Goal: Task Accomplishment & Management: Complete application form

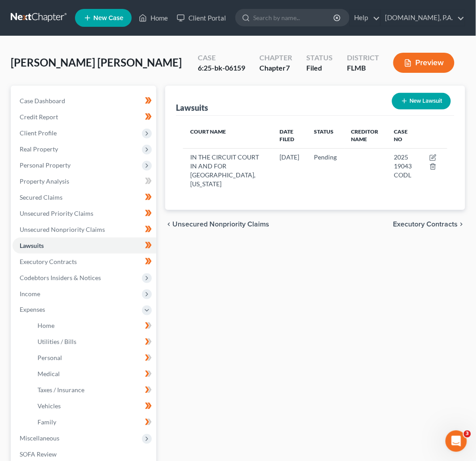
click at [30, 15] on link at bounding box center [39, 18] width 57 height 16
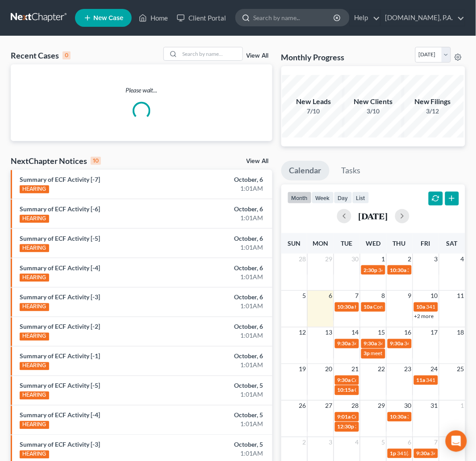
click at [280, 16] on input "search" at bounding box center [294, 17] width 82 height 17
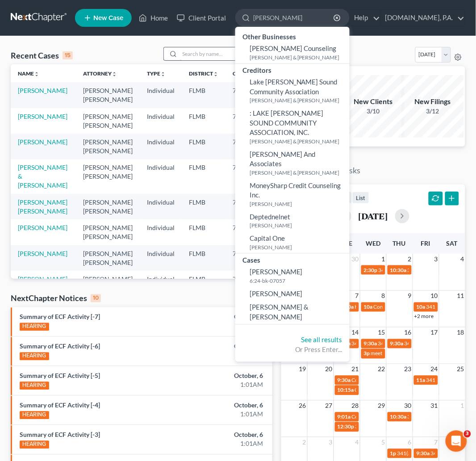
type input "butler"
click at [194, 48] on input "search" at bounding box center [211, 53] width 63 height 13
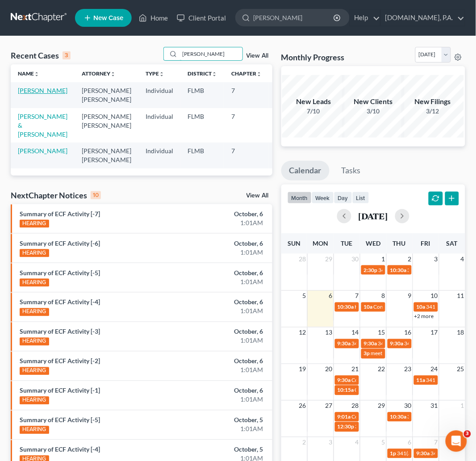
type input "butler"
click at [33, 92] on link "Butler, Laurie" at bounding box center [43, 91] width 50 height 8
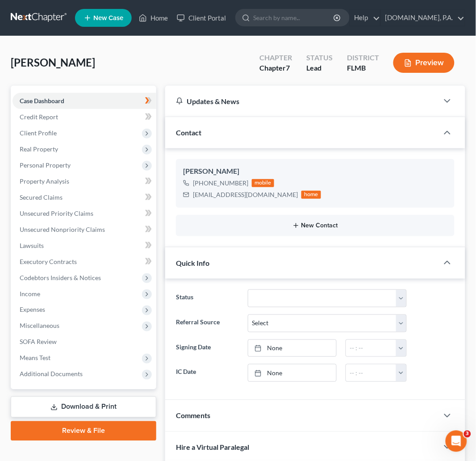
click at [342, 225] on button "New Contact" at bounding box center [315, 225] width 264 height 7
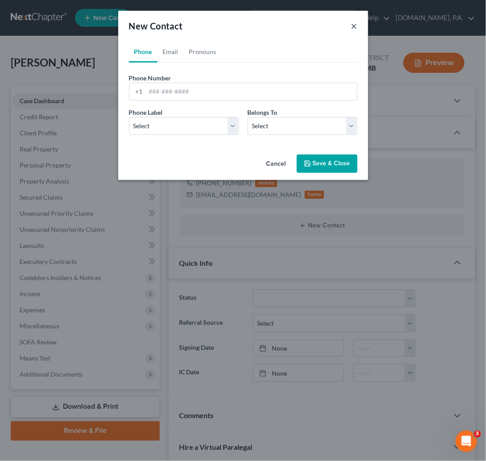
click at [353, 27] on button "×" at bounding box center [354, 26] width 6 height 11
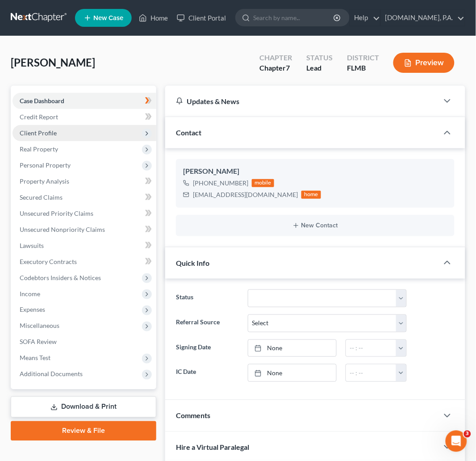
click at [50, 133] on span "Client Profile" at bounding box center [38, 133] width 37 height 8
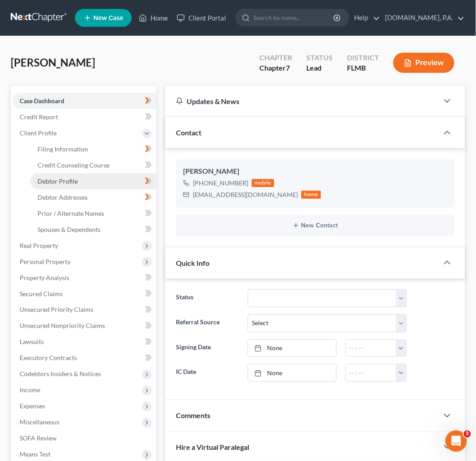
click at [56, 179] on span "Debtor Profile" at bounding box center [58, 181] width 40 height 8
select select "2"
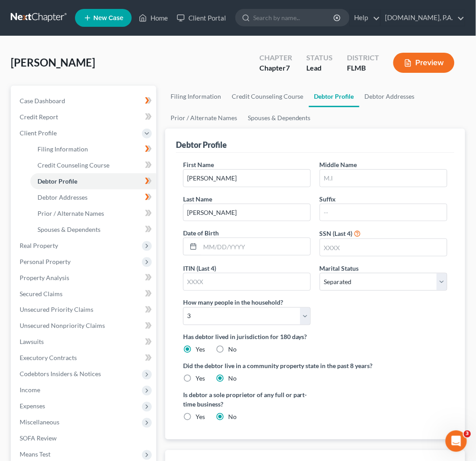
click at [149, 58] on div "Butler, Laurie Upgraded Chapter Chapter 7 Status Lead District FLMB Preview" at bounding box center [238, 66] width 454 height 39
click at [43, 18] on link at bounding box center [39, 18] width 57 height 16
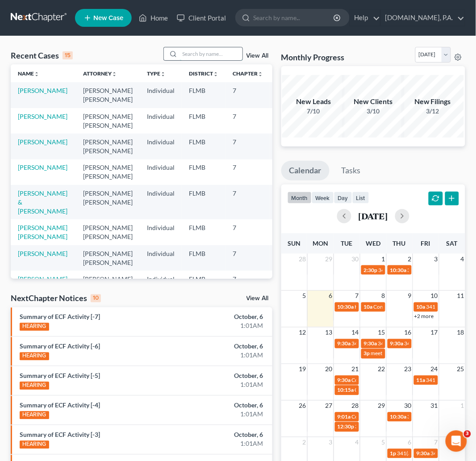
click at [215, 52] on input "search" at bounding box center [211, 53] width 63 height 13
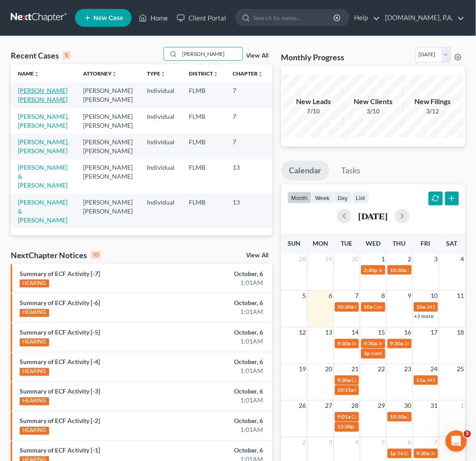
type input "hernan"
click at [29, 101] on link "[PERSON_NAME] [PERSON_NAME]" at bounding box center [43, 95] width 50 height 17
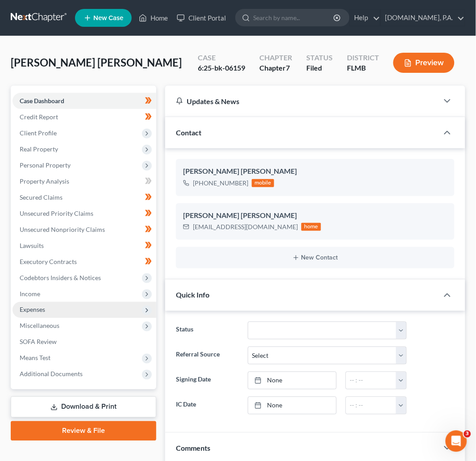
click at [38, 306] on span "Expenses" at bounding box center [32, 310] width 25 height 8
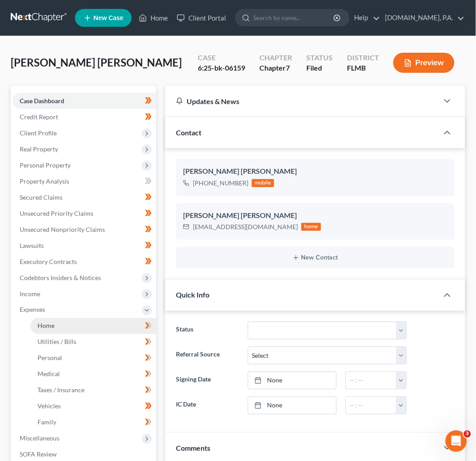
click at [45, 327] on span "Home" at bounding box center [46, 326] width 17 height 8
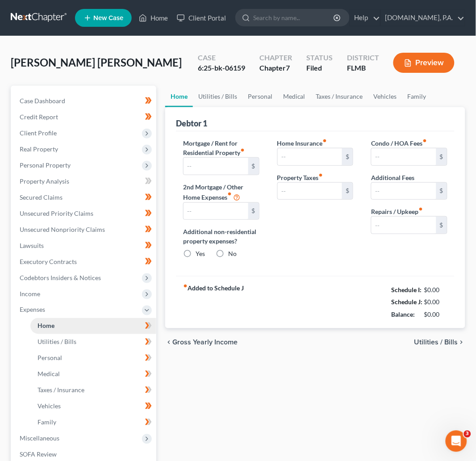
type input "0.00"
radio input "true"
type input "0.00"
type input "102.16"
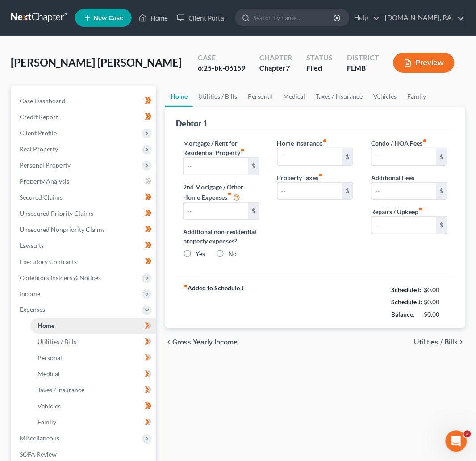
type input "0.00"
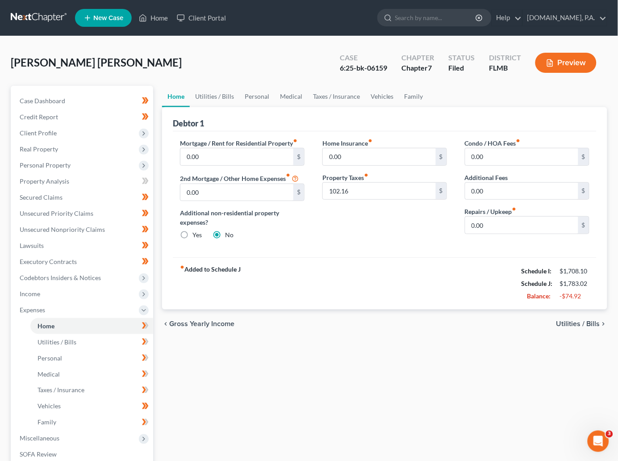
click at [486, 323] on span "Utilities / Bills" at bounding box center [578, 323] width 44 height 7
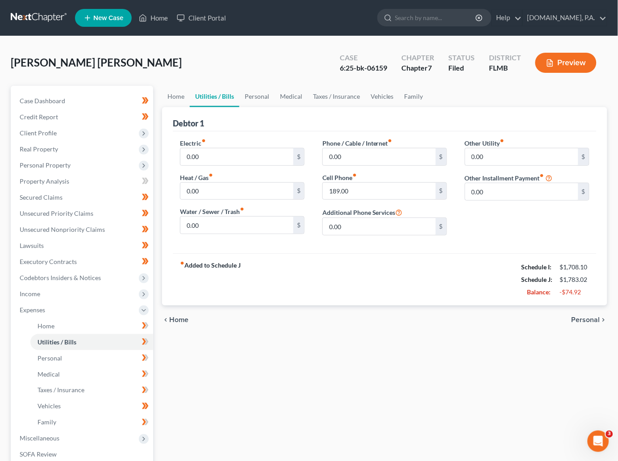
click at [486, 323] on span "Personal" at bounding box center [585, 319] width 29 height 7
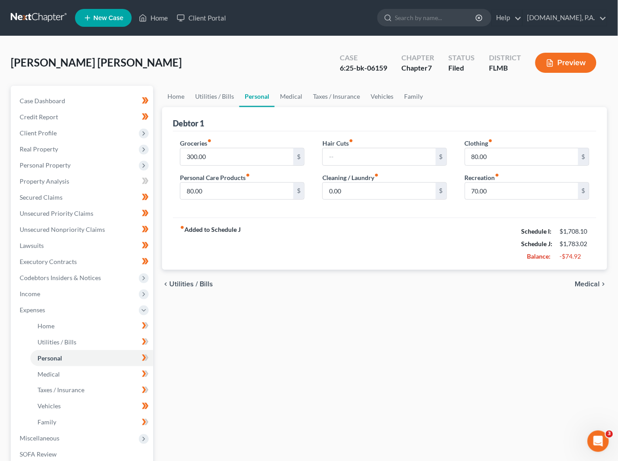
click at [486, 323] on div "Home Utilities / Bills Personal Medical Taxes / Insurance Vehicles Family Debto…" at bounding box center [385, 319] width 454 height 467
click at [486, 283] on span "Medical" at bounding box center [587, 283] width 25 height 7
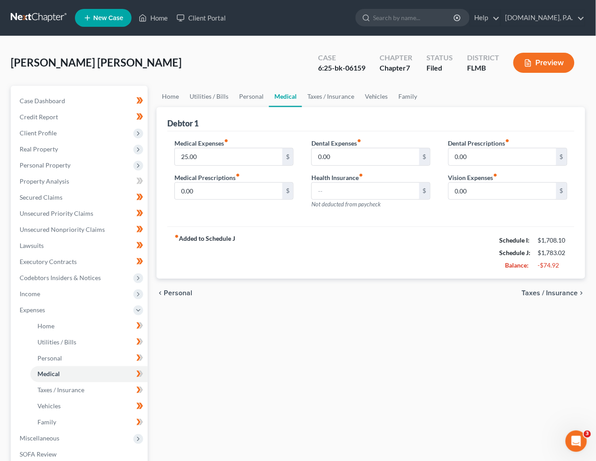
click at [23, 18] on link at bounding box center [39, 18] width 57 height 16
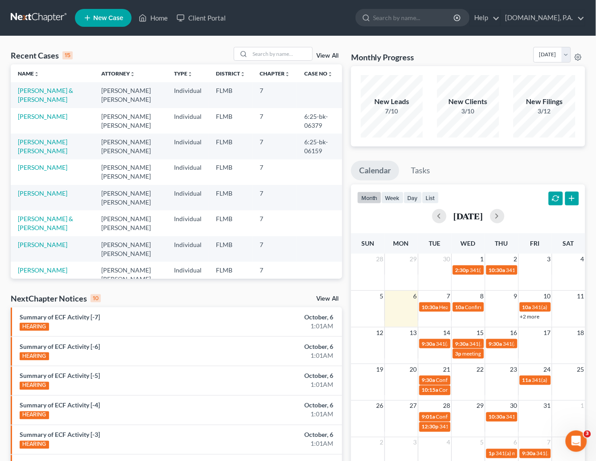
click at [330, 54] on link "View All" at bounding box center [328, 56] width 22 height 6
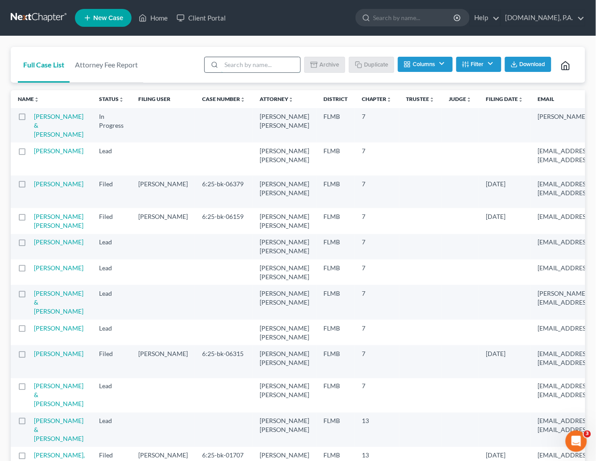
click at [237, 61] on input "search" at bounding box center [260, 64] width 79 height 15
type input "sample"
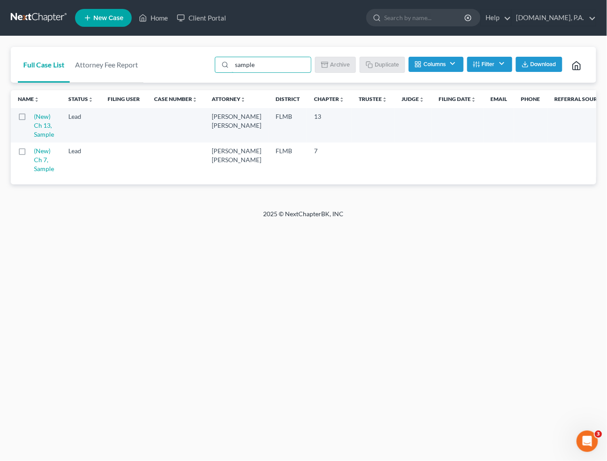
click at [30, 153] on label at bounding box center [30, 153] width 0 height 0
click at [34, 151] on input "checkbox" at bounding box center [37, 149] width 6 height 6
click at [387, 60] on button "Duplicate" at bounding box center [382, 64] width 45 height 15
checkbox input "false"
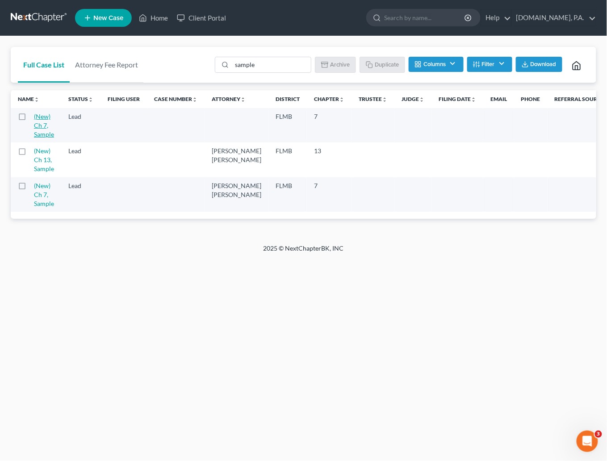
click at [43, 130] on link "(New) Ch 7, Sample" at bounding box center [44, 125] width 20 height 25
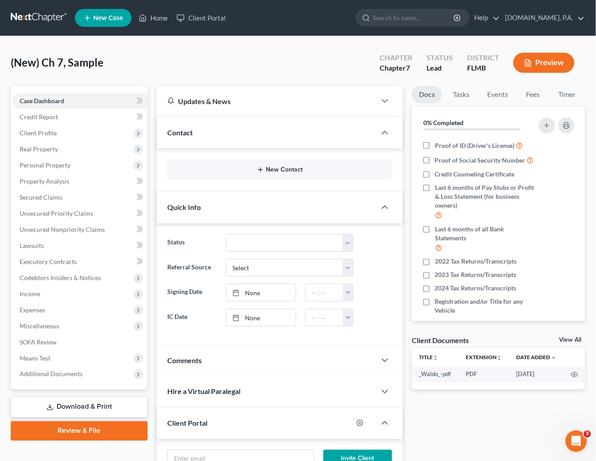
click at [283, 171] on button "New Contact" at bounding box center [280, 169] width 211 height 7
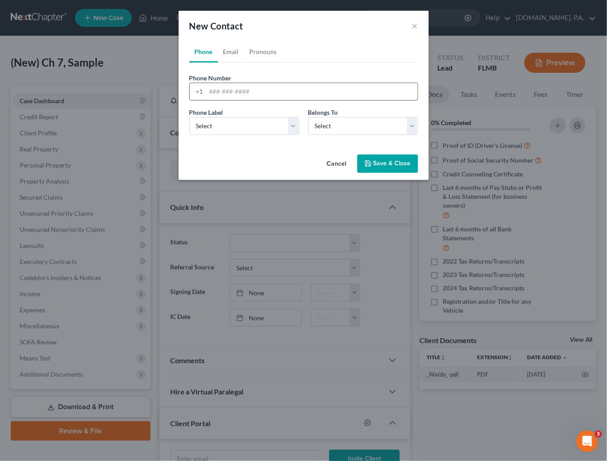
click at [222, 92] on input "tel" at bounding box center [311, 91] width 211 height 17
paste input "4075758834"
click at [220, 90] on input "4075758834" at bounding box center [311, 91] width 211 height 17
click at [233, 90] on input "407-5758834" at bounding box center [311, 91] width 211 height 17
type input "407-575-8834"
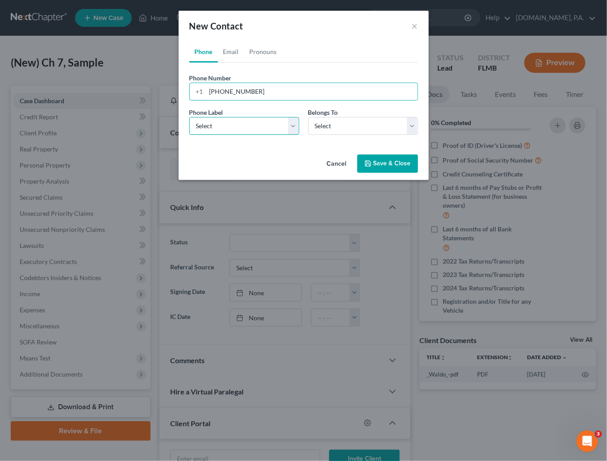
click at [296, 125] on select "Select Mobile Home Work Other" at bounding box center [244, 126] width 110 height 18
select select "0"
click at [189, 117] on select "Select Mobile Home Work Other" at bounding box center [244, 126] width 110 height 18
click at [411, 125] on select "Select Client Other" at bounding box center [363, 126] width 110 height 18
select select "0"
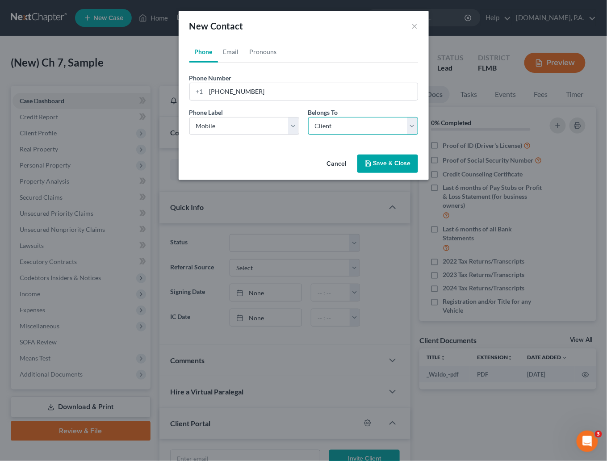
click at [308, 117] on select "Select Client Other" at bounding box center [363, 126] width 110 height 18
select select "0"
drag, startPoint x: 230, startPoint y: 50, endPoint x: 218, endPoint y: 53, distance: 12.0
click at [231, 50] on link "Email" at bounding box center [231, 51] width 26 height 21
click at [243, 88] on input "email" at bounding box center [311, 91] width 211 height 17
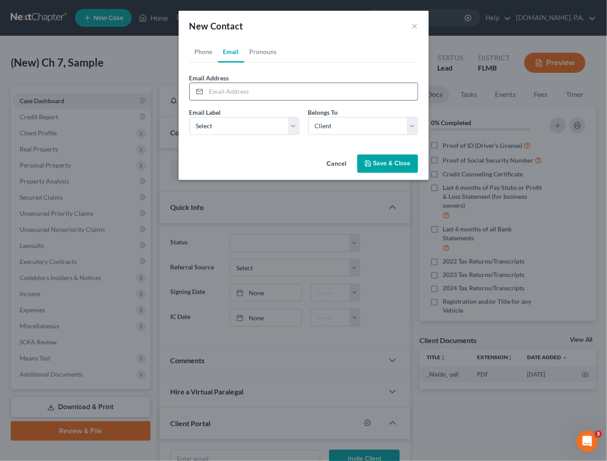
paste input "flgolf29@yahoo.com"
type input "flgolf29@yahoo.com"
click at [292, 127] on select "Select Home Work Other" at bounding box center [244, 126] width 110 height 18
select select "0"
click at [189, 117] on select "Select Home Work Other" at bounding box center [244, 126] width 110 height 18
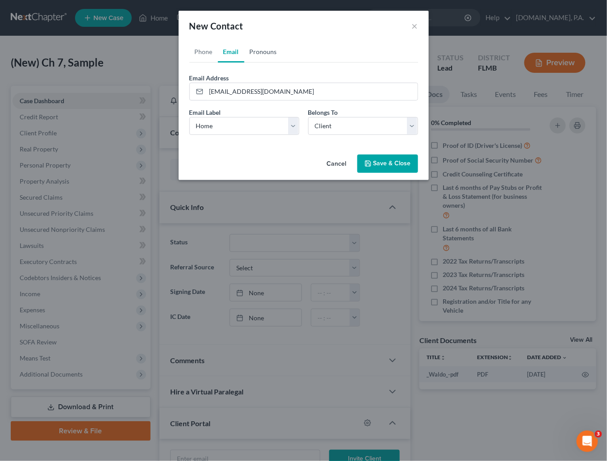
click at [267, 52] on link "Pronouns" at bounding box center [263, 51] width 38 height 21
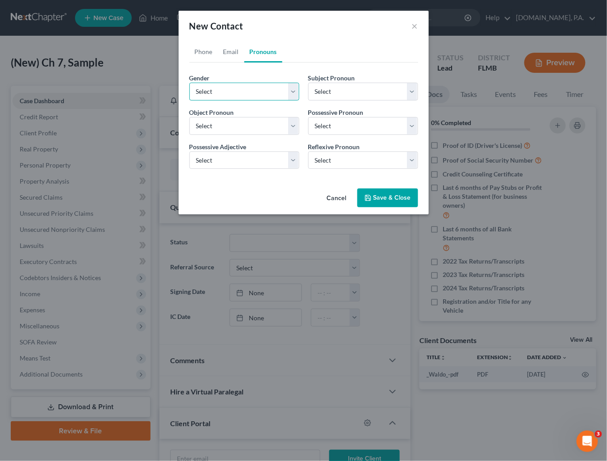
click at [292, 91] on select "Select Male Female Non Binary More Than One Person" at bounding box center [244, 92] width 110 height 18
select select "0"
click at [189, 83] on select "Select Male Female Non Binary More Than One Person" at bounding box center [244, 92] width 110 height 18
select select "0"
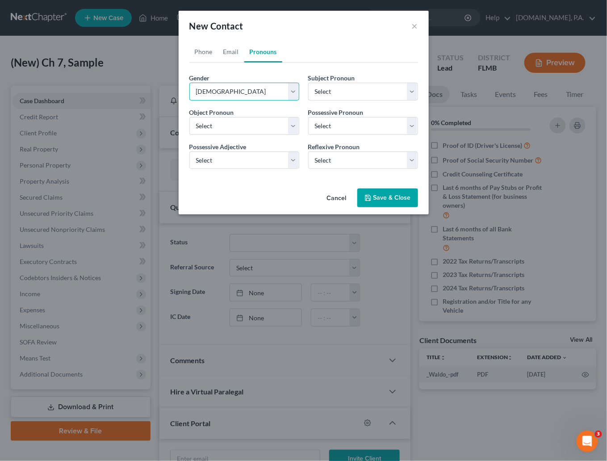
select select "0"
click at [383, 198] on button "Save & Close" at bounding box center [387, 197] width 61 height 19
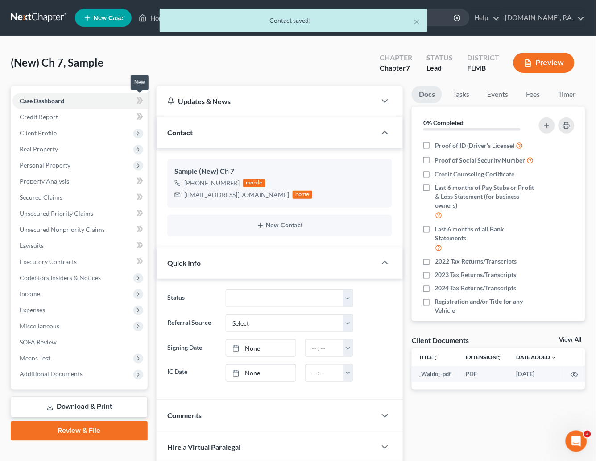
click at [143, 96] on icon at bounding box center [140, 100] width 7 height 11
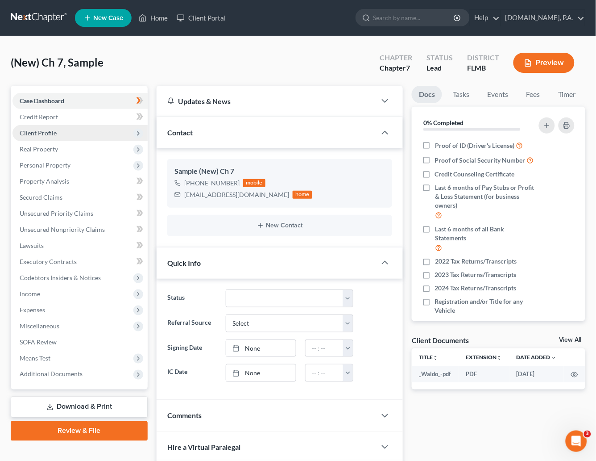
click at [49, 133] on span "Client Profile" at bounding box center [38, 133] width 37 height 8
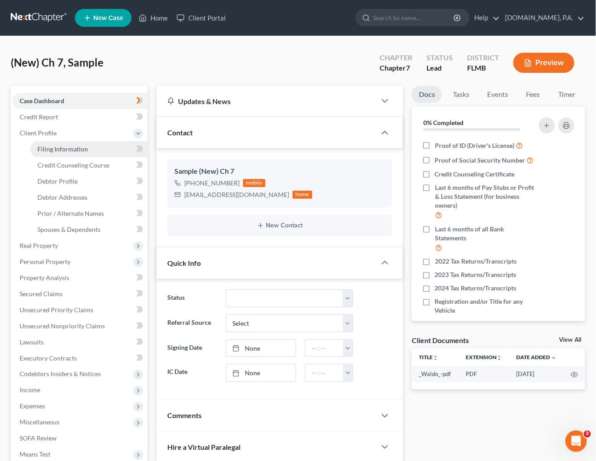
click at [50, 149] on span "Filing Information" at bounding box center [63, 149] width 50 height 8
select select "1"
select select "0"
select select "15"
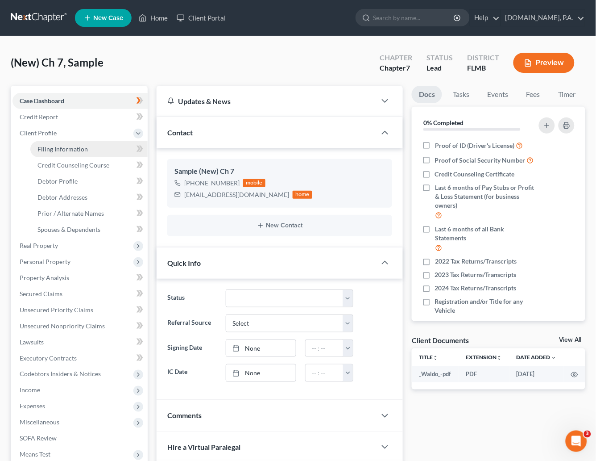
select select "0"
select select "9"
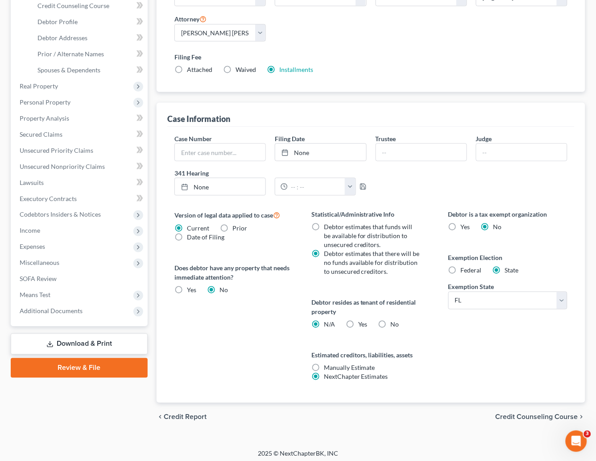
scroll to position [164, 0]
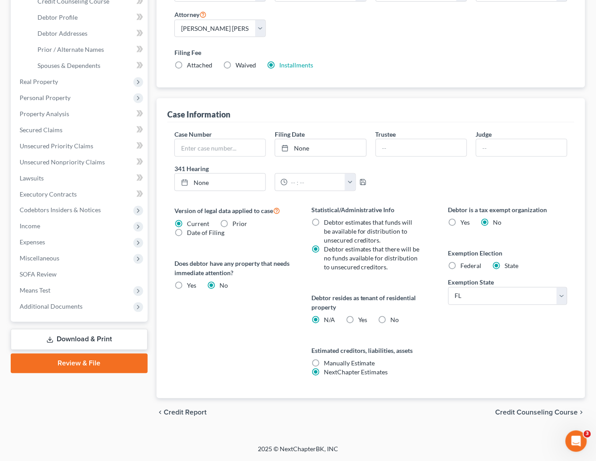
click at [391, 317] on label "No" at bounding box center [395, 320] width 8 height 9
click at [395, 317] on input "No" at bounding box center [398, 319] width 6 height 6
radio input "true"
radio input "false"
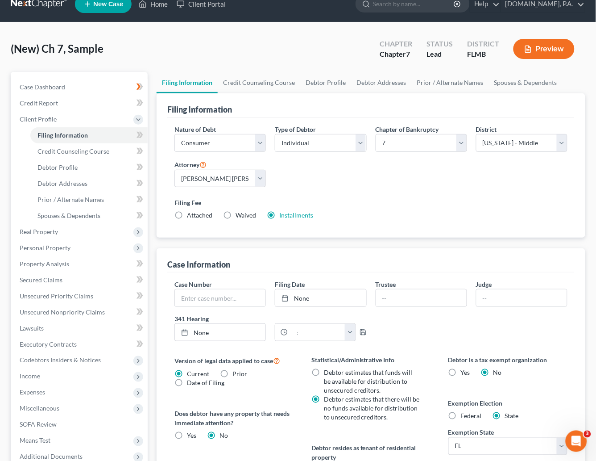
scroll to position [0, 0]
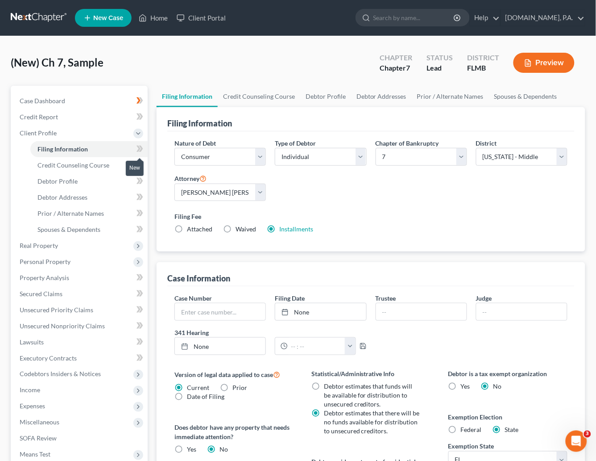
click at [139, 145] on icon at bounding box center [140, 148] width 7 height 11
click at [68, 179] on span "Debtor Profile" at bounding box center [58, 181] width 40 height 8
select select "0"
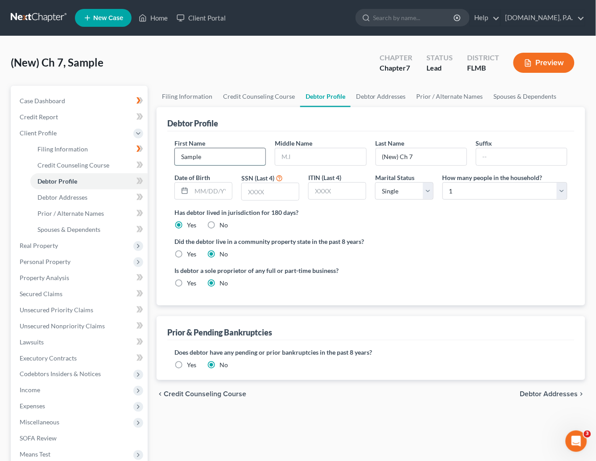
drag, startPoint x: 218, startPoint y: 157, endPoint x: 174, endPoint y: 158, distance: 44.7
click at [175, 158] on div "Sample" at bounding box center [221, 157] width 92 height 18
type input "Christopher"
type input "Gosselin"
click at [426, 191] on select "Select Single Married Separated Divorced Widowed" at bounding box center [404, 191] width 58 height 18
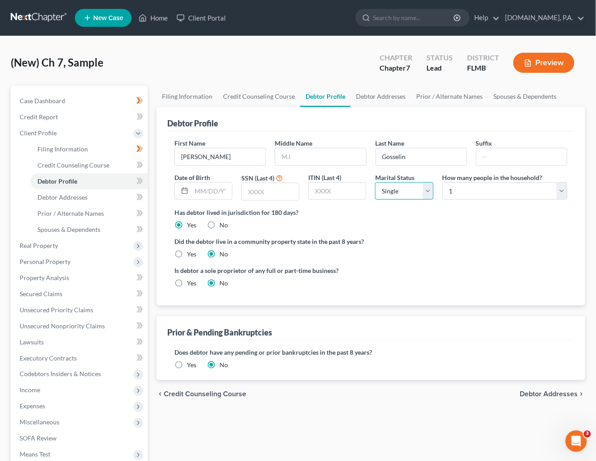
select select "1"
click at [375, 182] on select "Select Single Married Separated Divorced Widowed" at bounding box center [404, 191] width 58 height 18
click at [559, 189] on select "Select 1 2 3 4 5 6 7 8 9 10 11 12 13 14 15 16 17 18 19 20" at bounding box center [505, 191] width 125 height 18
select select "5"
click at [443, 182] on select "Select 1 2 3 4 5 6 7 8 9 10 11 12 13 14 15 16 17 18 19 20" at bounding box center [505, 191] width 125 height 18
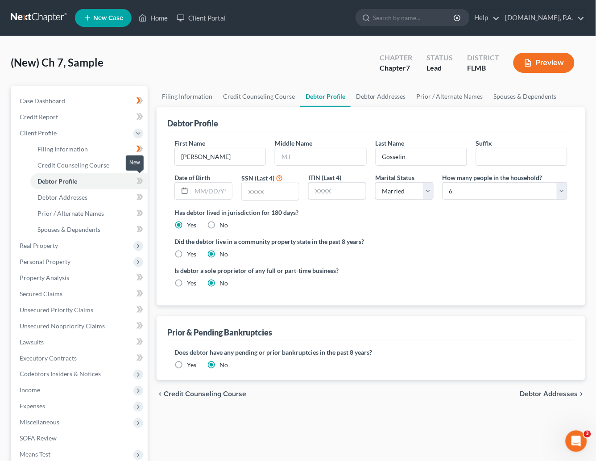
click at [139, 178] on icon at bounding box center [140, 180] width 7 height 11
click at [89, 195] on link "Debtor Addresses" at bounding box center [88, 197] width 117 height 16
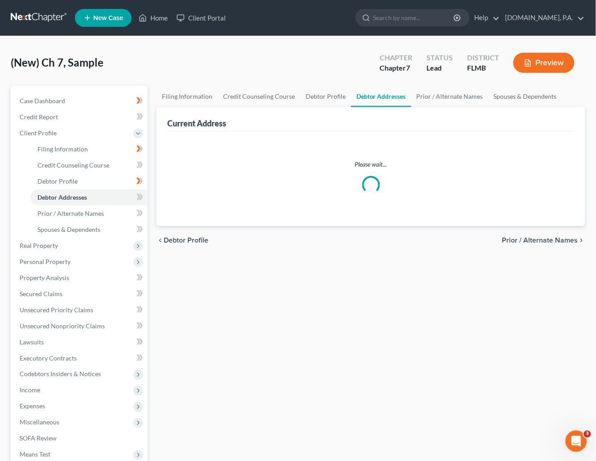
select select "0"
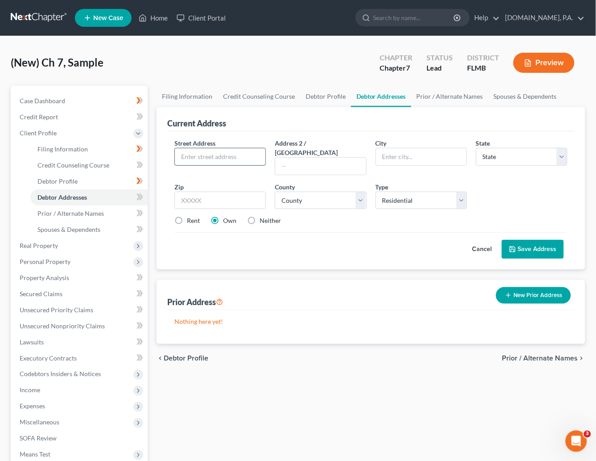
click at [223, 155] on input "text" at bounding box center [220, 156] width 91 height 17
paste input "2302 kennington cv"
click at [199, 154] on input "2302 kennington cv" at bounding box center [220, 156] width 91 height 17
click at [238, 155] on input "2302 Kennington cv" at bounding box center [220, 156] width 91 height 17
type input "2302 Kennington Cove"
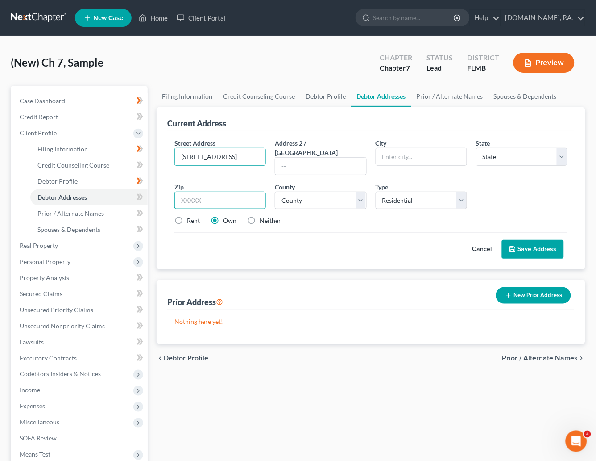
click at [192, 192] on input "text" at bounding box center [221, 201] width 92 height 18
type input "32724"
type input "Deland"
select select "9"
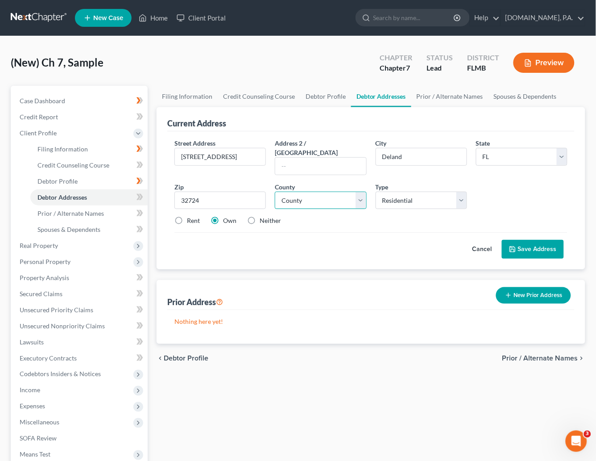
click at [363, 192] on select "County Alachua County Baker County Bay County Bradford County Brevard County Br…" at bounding box center [321, 201] width 92 height 18
select select "63"
click at [275, 192] on select "County Alachua County Baker County Bay County Bradford County Brevard County Br…" at bounding box center [321, 201] width 92 height 18
click at [527, 241] on button "Save Address" at bounding box center [533, 249] width 62 height 19
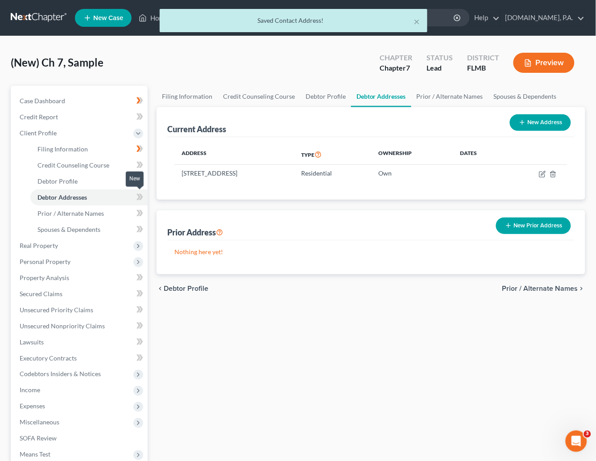
click at [136, 194] on span at bounding box center [140, 198] width 16 height 13
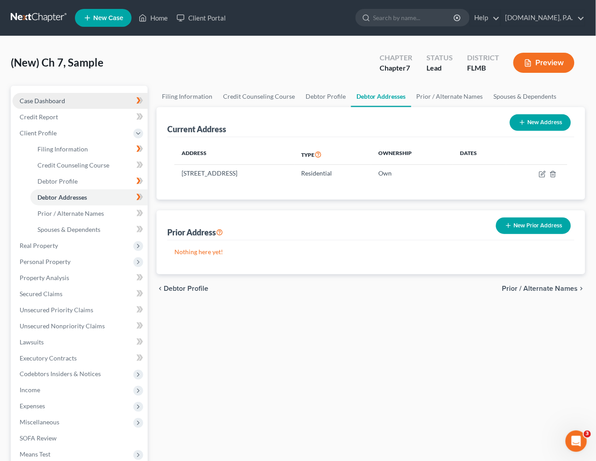
click at [40, 101] on span "Case Dashboard" at bounding box center [43, 101] width 46 height 8
select select "4"
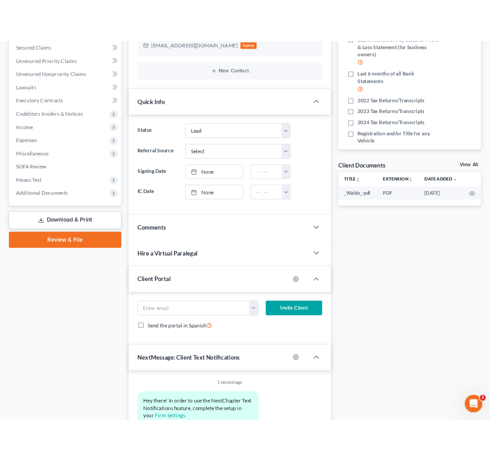
scroll to position [200, 0]
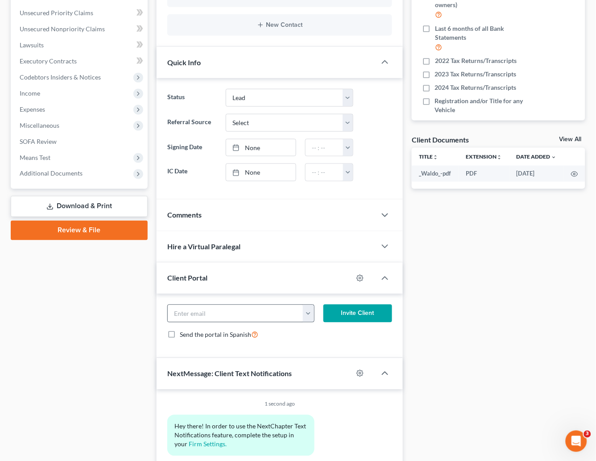
click at [309, 312] on button "button" at bounding box center [308, 313] width 11 height 17
click at [329, 334] on link "flgolf29@yahoo.com" at bounding box center [364, 332] width 122 height 15
type input "flgolf29@yahoo.com"
click at [372, 314] on button "Invite Client" at bounding box center [358, 313] width 69 height 18
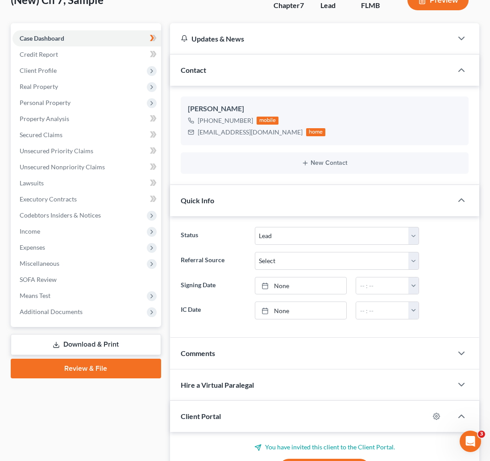
scroll to position [0, 0]
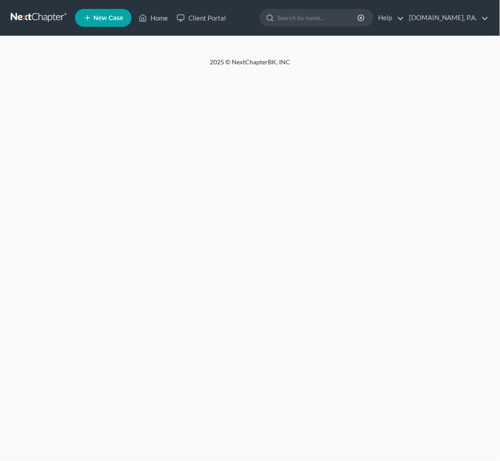
select select "4"
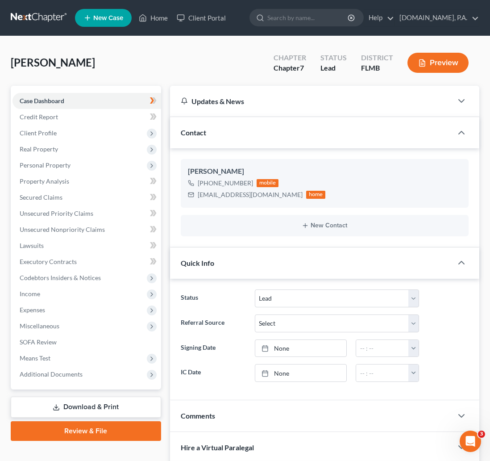
click at [42, 12] on link at bounding box center [39, 18] width 57 height 16
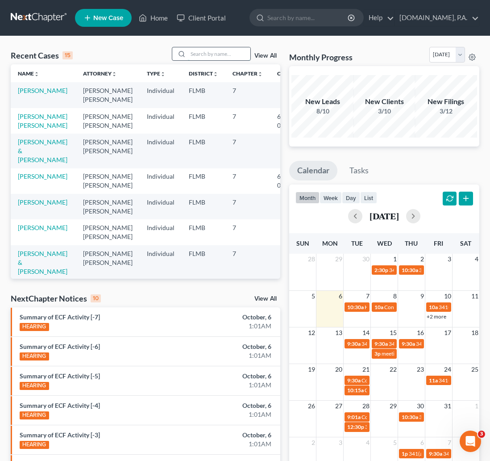
click at [221, 52] on input "search" at bounding box center [219, 53] width 63 height 13
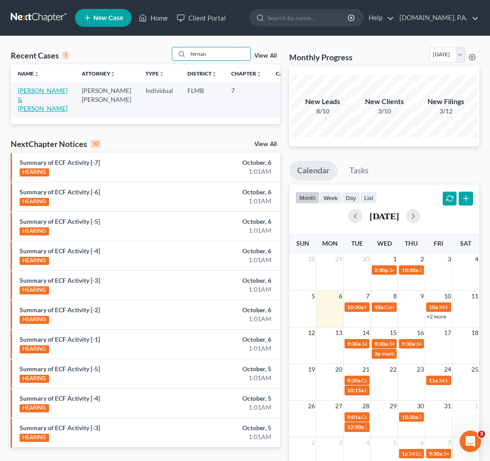
type input "fernan"
click at [26, 102] on link "[PERSON_NAME] & [PERSON_NAME]" at bounding box center [43, 99] width 50 height 25
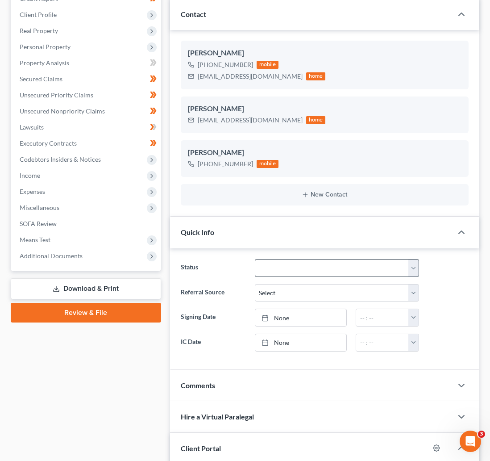
scroll to position [134, 0]
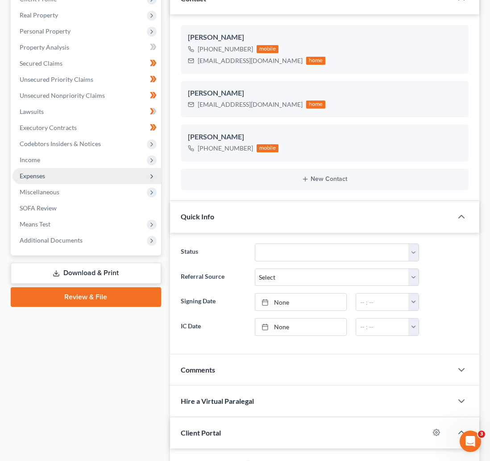
click at [49, 175] on span "Expenses" at bounding box center [87, 176] width 149 height 16
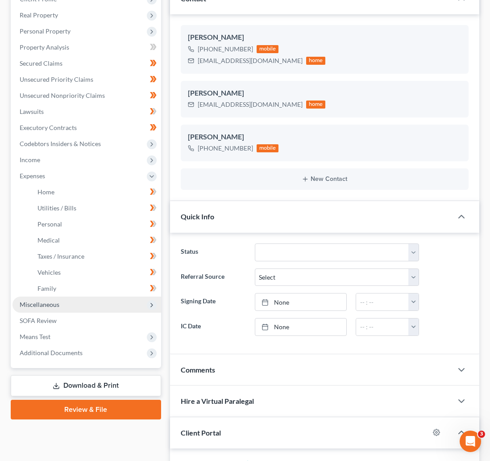
click at [49, 305] on span "Miscellaneous" at bounding box center [40, 304] width 40 height 8
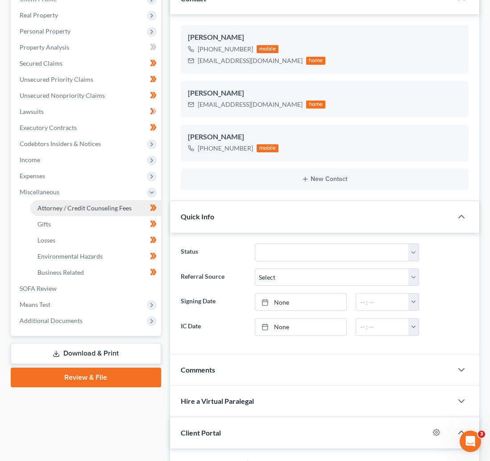
click at [81, 203] on link "Attorney / Credit Counseling Fees" at bounding box center [95, 208] width 131 height 16
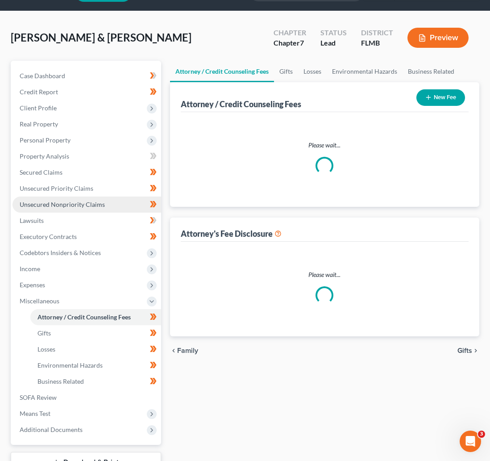
select select "3"
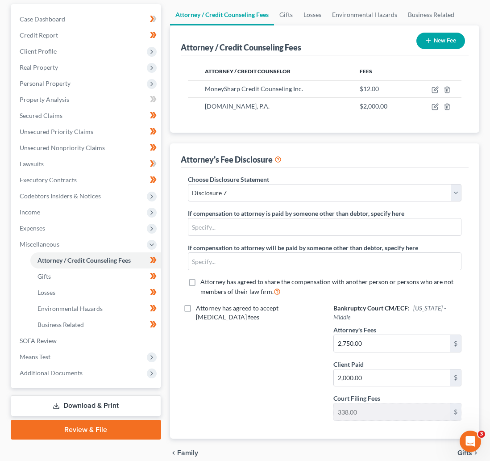
scroll to position [114, 0]
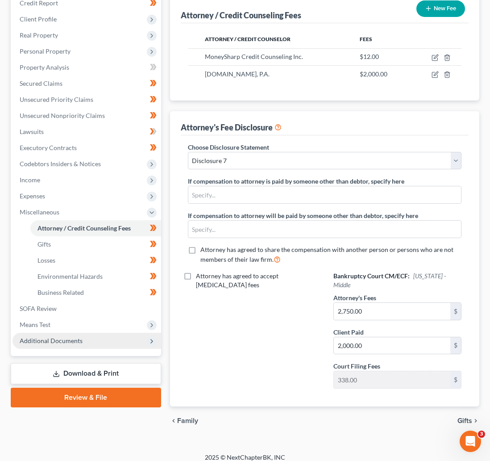
click at [44, 339] on span "Additional Documents" at bounding box center [51, 341] width 63 height 8
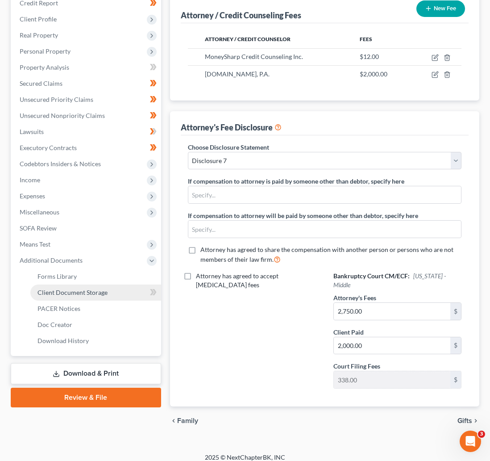
click at [67, 293] on span "Client Document Storage" at bounding box center [73, 292] width 70 height 8
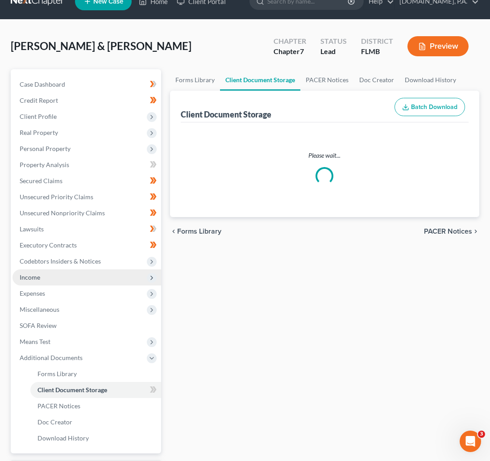
scroll to position [0, 0]
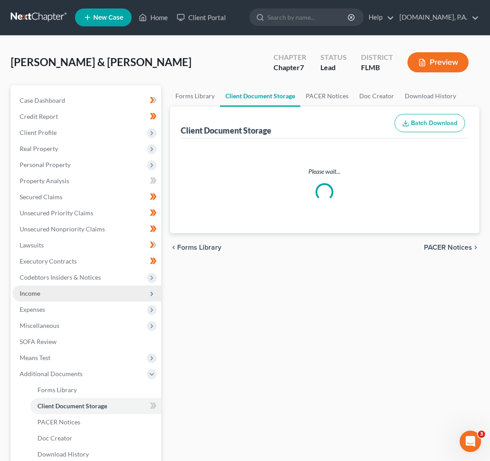
select select "9"
select select "4"
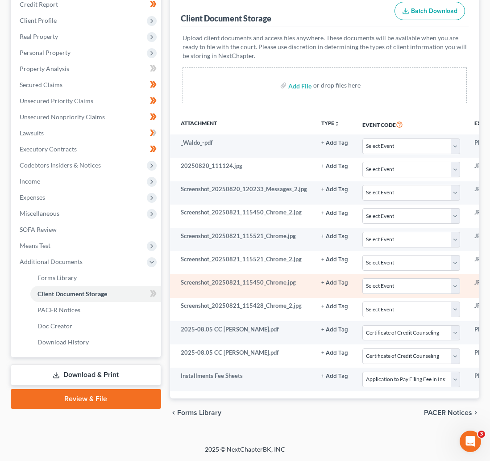
scroll to position [125, 0]
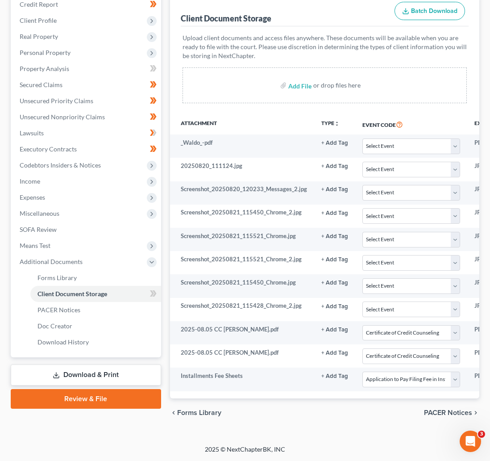
click at [103, 364] on link "Download & Print" at bounding box center [86, 374] width 150 height 21
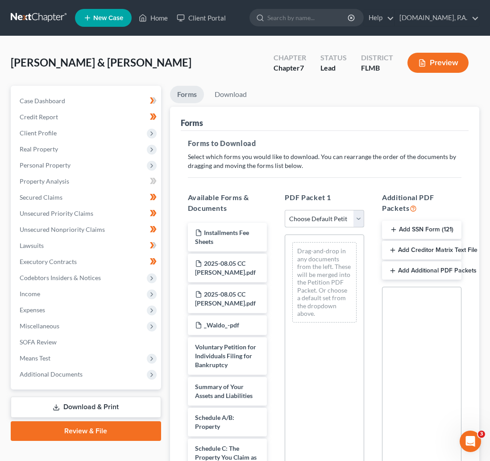
click at [363, 217] on select "Choose Default Petition PDF Packet Complete Bankruptcy Petition (all forms and …" at bounding box center [324, 219] width 79 height 18
select select "0"
click at [285, 210] on select "Choose Default Petition PDF Packet Complete Bankruptcy Petition (all forms and …" at bounding box center [324, 219] width 79 height 18
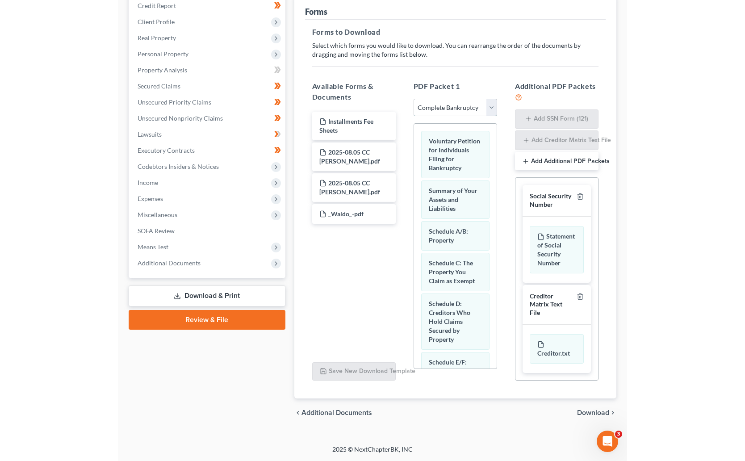
scroll to position [92, 0]
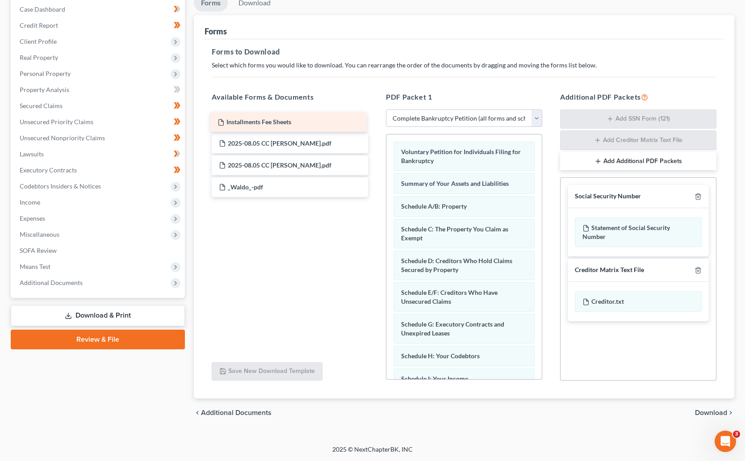
click at [279, 119] on div "Installments Fee Sheets Installments Fee Sheets Installments Fee Sheets 2025-08…" at bounding box center [289, 154] width 171 height 85
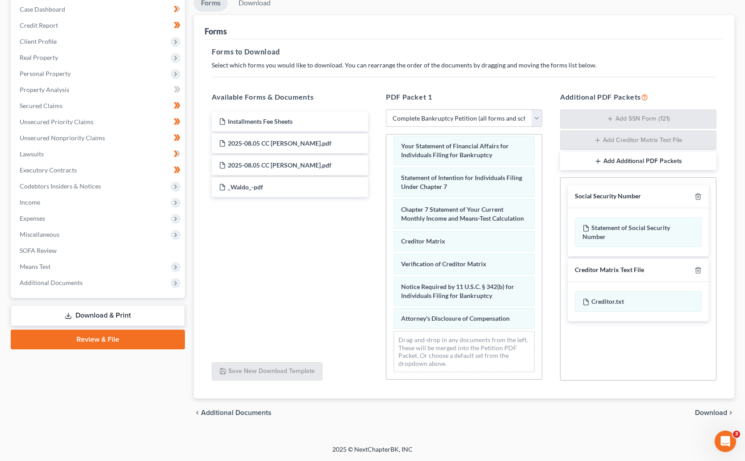
scroll to position [322, 0]
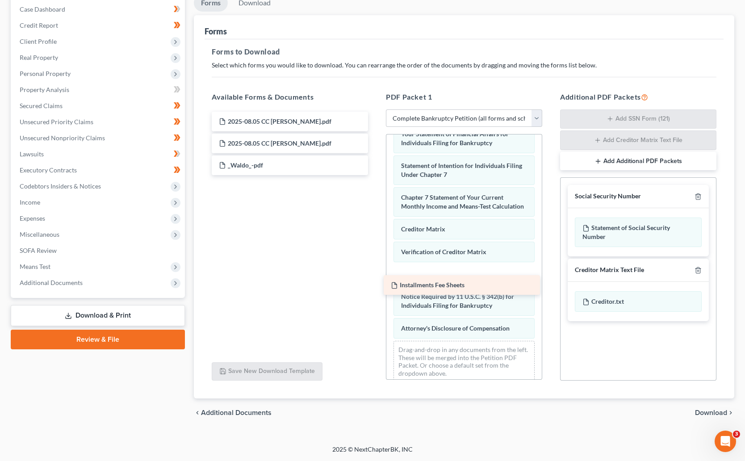
drag, startPoint x: 279, startPoint y: 119, endPoint x: 451, endPoint y: 283, distance: 237.8
click at [375, 175] on div "Installments Fee Sheets Installments Fee Sheets 2025-08.05 CC Cert - FernandezM…" at bounding box center [289, 143] width 171 height 63
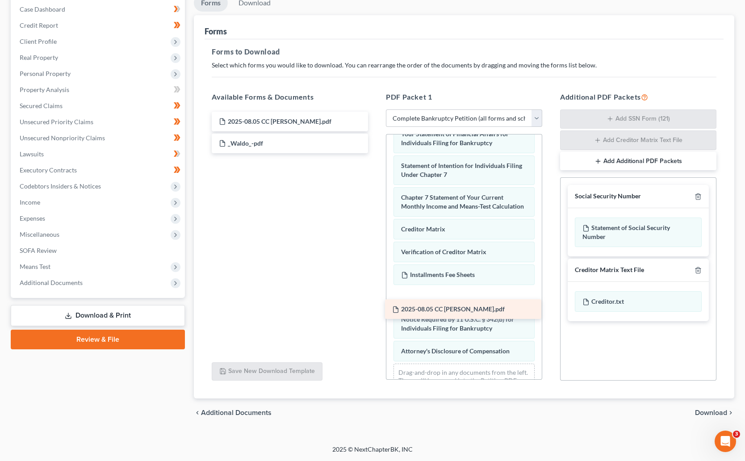
drag, startPoint x: 263, startPoint y: 119, endPoint x: 436, endPoint y: 308, distance: 255.9
click at [375, 153] on div "2025-08.05 CC Cert - FernandezM.pdf 2025-08.05 CC Cert - FernandezM.pdf 2025-08…" at bounding box center [289, 133] width 171 height 42
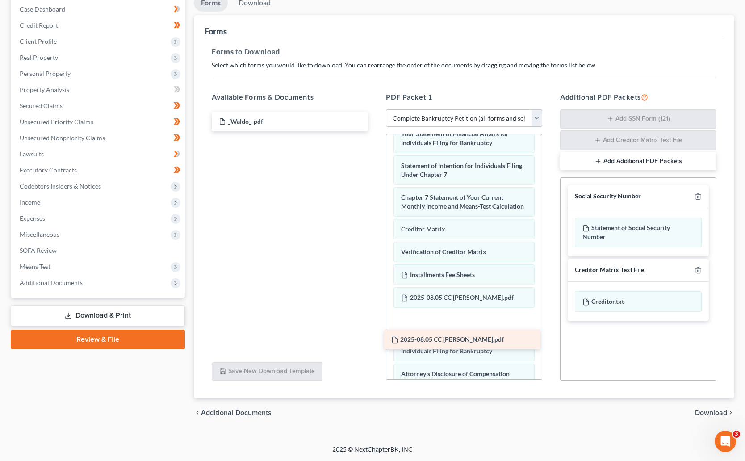
drag, startPoint x: 312, startPoint y: 120, endPoint x: 484, endPoint y: 338, distance: 278.1
click at [375, 131] on div "2025-08.05 CC Cert - FernandesA.pdf 2025-08.05 CC Cert - FernandesA.pdf _Waldo_…" at bounding box center [289, 122] width 171 height 20
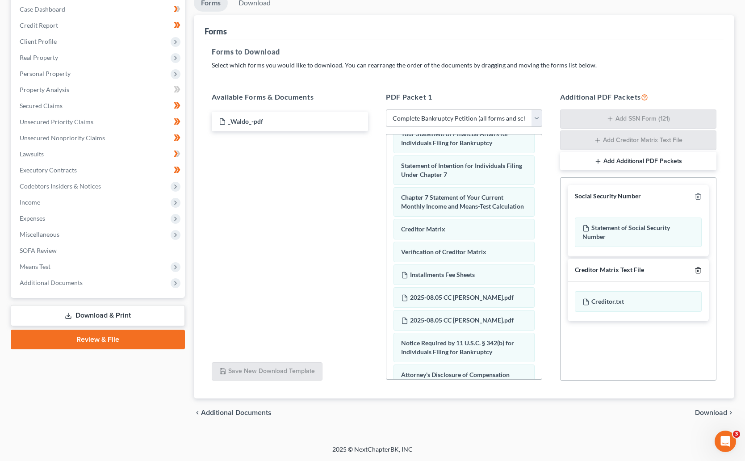
click at [500, 270] on icon "button" at bounding box center [697, 270] width 7 height 7
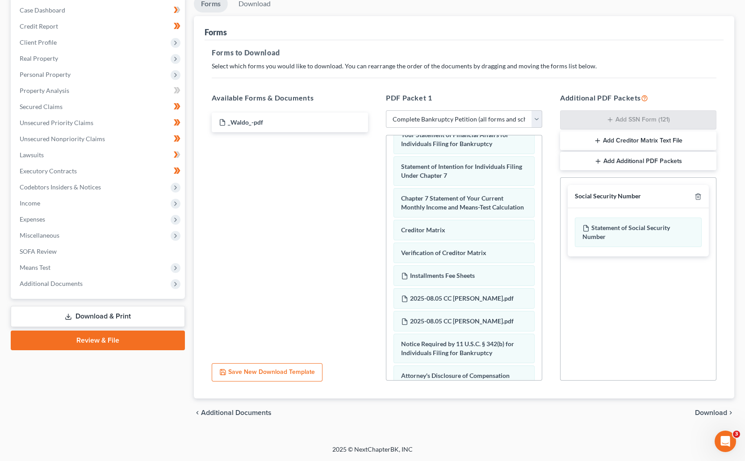
click at [500, 411] on span "Download" at bounding box center [711, 412] width 32 height 7
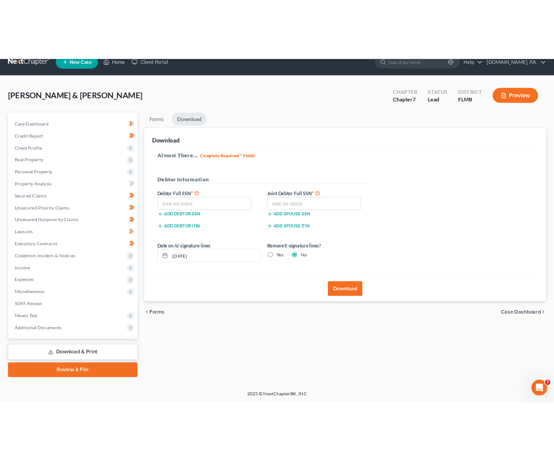
scroll to position [13, 0]
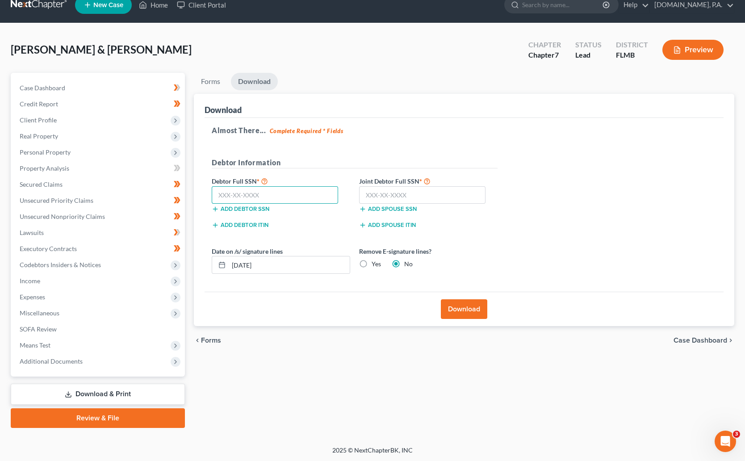
click at [263, 189] on input "text" at bounding box center [275, 195] width 126 height 18
type input "027-76-2799"
click at [389, 192] on input "text" at bounding box center [422, 195] width 126 height 18
type input "028-70-9104"
click at [331, 309] on div "Download" at bounding box center [463, 309] width 519 height 34
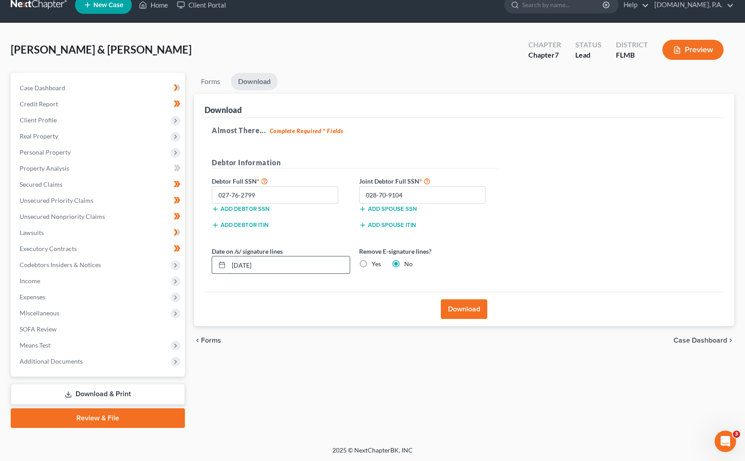
click at [270, 262] on input "10/06/2025" at bounding box center [289, 264] width 121 height 17
type input "10/07/2025"
click at [470, 307] on button "Download" at bounding box center [464, 309] width 46 height 20
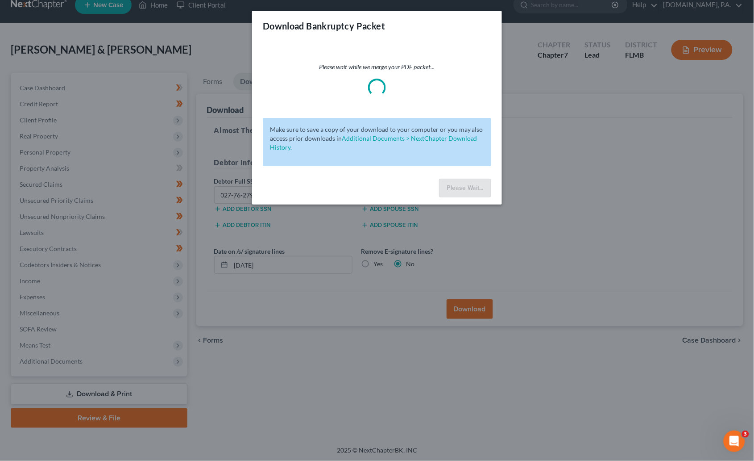
click at [373, 294] on div "Download Bankruptcy Packet Please wait while we merge your PDF packet... Make s…" at bounding box center [377, 230] width 754 height 461
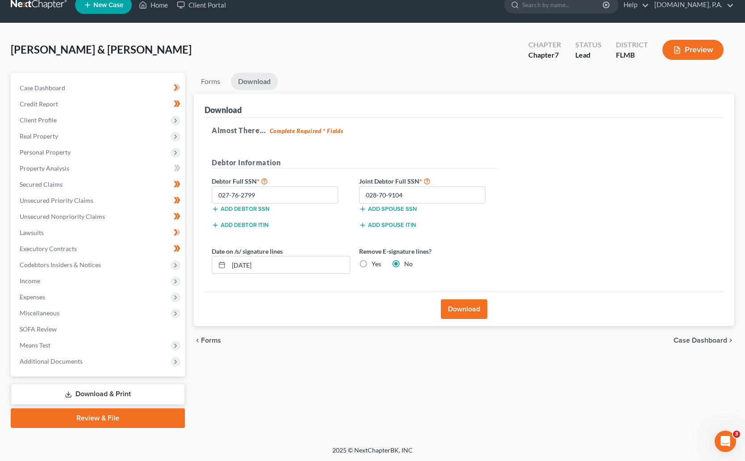
click at [500, 174] on div "Almost There... Complete Required * Fields Debtor Information Debtor Full SSN *…" at bounding box center [463, 205] width 519 height 174
click at [464, 304] on button "Download" at bounding box center [464, 309] width 46 height 20
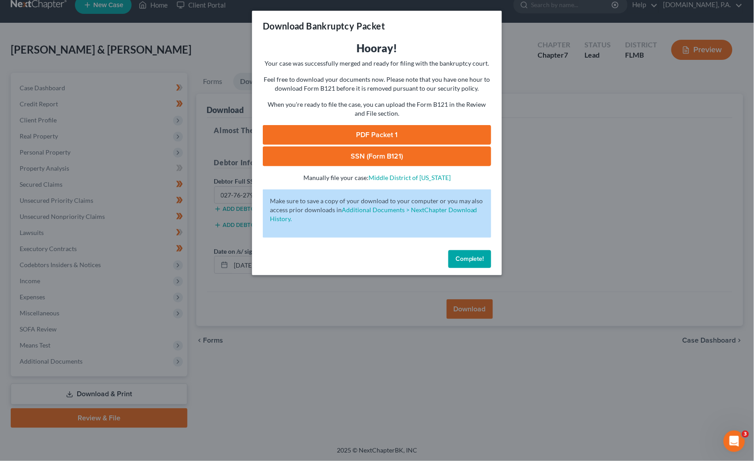
click at [393, 132] on link "PDF Packet 1" at bounding box center [377, 135] width 229 height 20
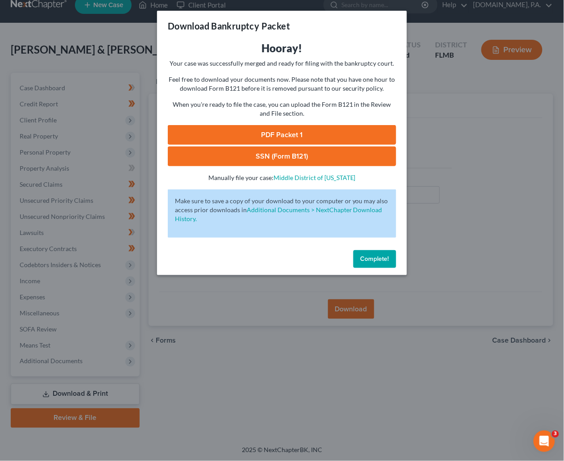
click at [383, 257] on span "Complete!" at bounding box center [375, 259] width 29 height 8
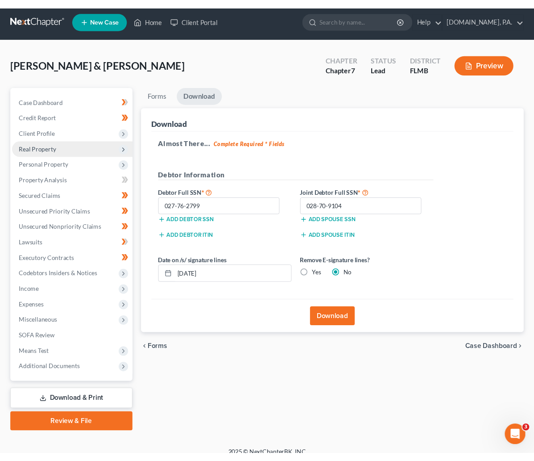
scroll to position [0, 0]
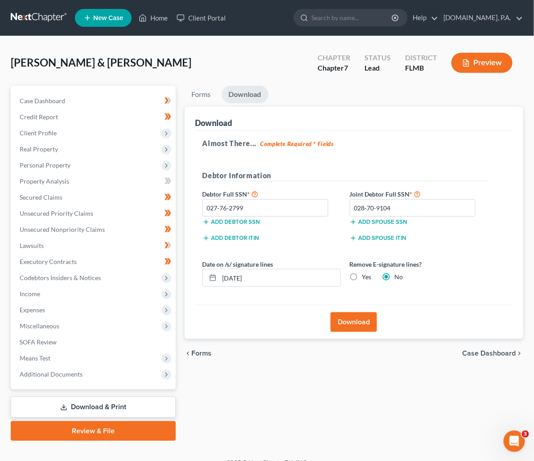
click at [42, 16] on link at bounding box center [39, 18] width 57 height 16
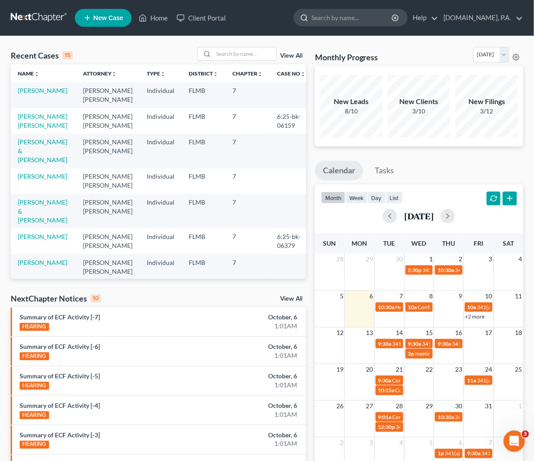
click at [337, 17] on input "search" at bounding box center [353, 17] width 82 height 17
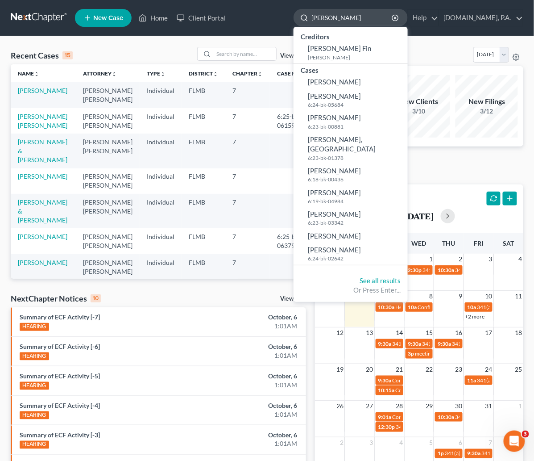
type input "J"
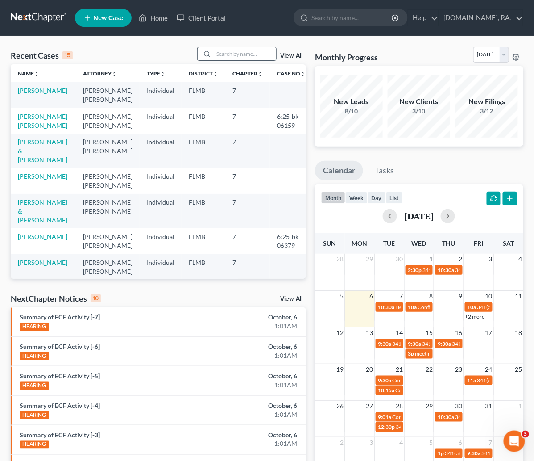
click at [241, 51] on input "search" at bounding box center [245, 53] width 63 height 13
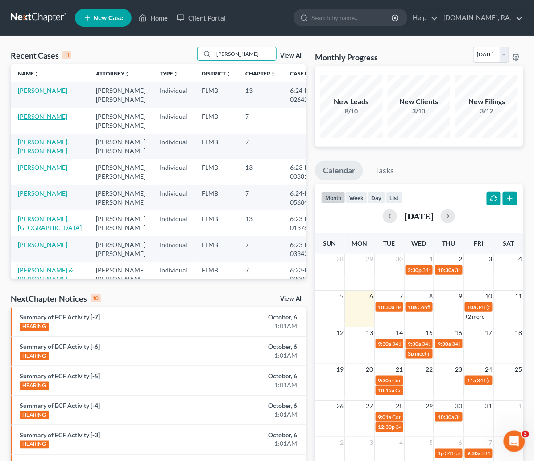
type input "[PERSON_NAME]"
click at [37, 120] on link "[PERSON_NAME]" at bounding box center [43, 117] width 50 height 8
select select "4"
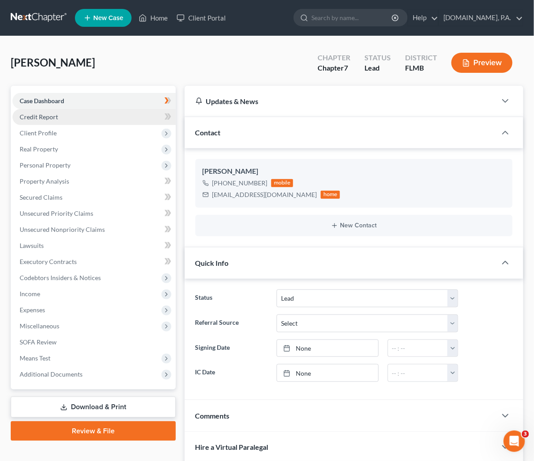
click at [45, 120] on link "Credit Report" at bounding box center [94, 117] width 163 height 16
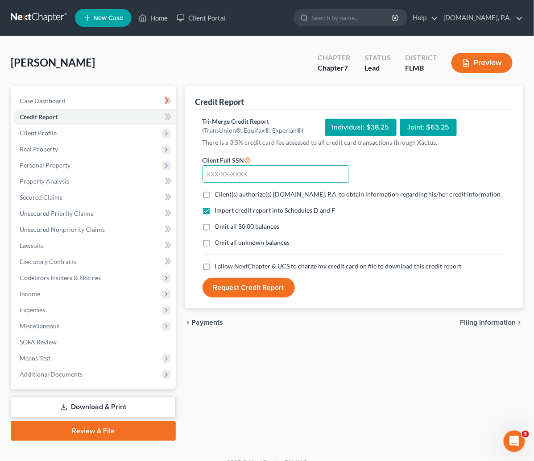
click at [203, 174] on input "text" at bounding box center [276, 174] width 147 height 18
type input "595-50-6344"
click at [215, 195] on label "Client(s) authorize(s) [DOMAIN_NAME], P.A. to obtain information regarding his/…" at bounding box center [359, 194] width 288 height 9
click at [219, 195] on input "Client(s) authorize(s) [DOMAIN_NAME], P.A. to obtain information regarding his/…" at bounding box center [222, 193] width 6 height 6
checkbox input "true"
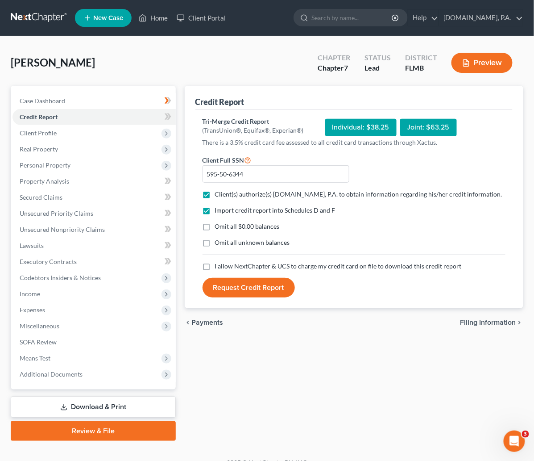
click at [215, 265] on label "I allow NextChapter & UCS to charge my credit card on file to download this cre…" at bounding box center [338, 266] width 247 height 9
click at [219, 265] on input "I allow NextChapter & UCS to charge my credit card on file to download this cre…" at bounding box center [222, 265] width 6 height 6
checkbox input "true"
click at [203, 288] on button "Request Credit Report" at bounding box center [249, 288] width 92 height 20
